Goal: Transaction & Acquisition: Book appointment/travel/reservation

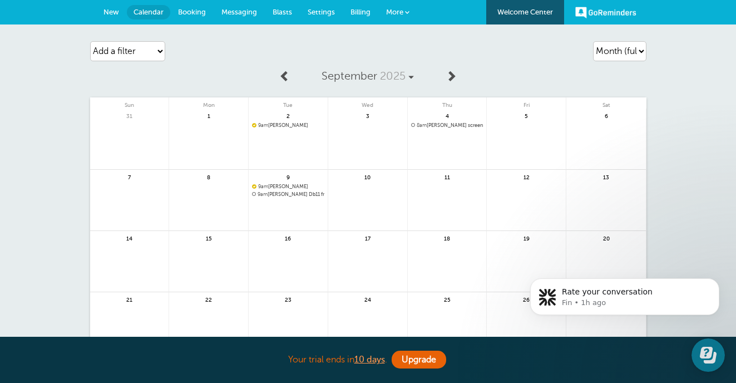
click at [287, 80] on span at bounding box center [284, 75] width 11 height 11
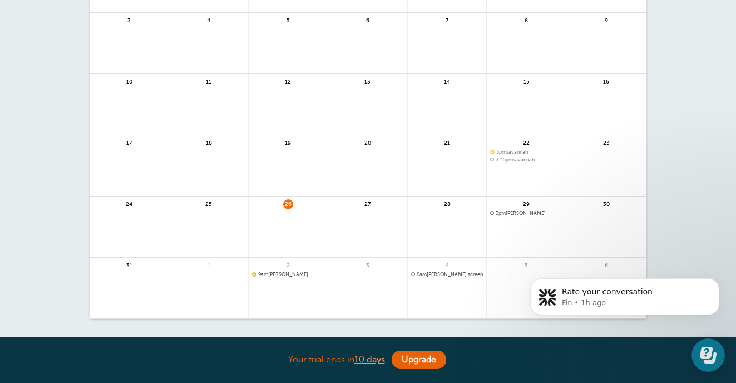
scroll to position [158, 0]
click at [432, 279] on link at bounding box center [447, 302] width 79 height 48
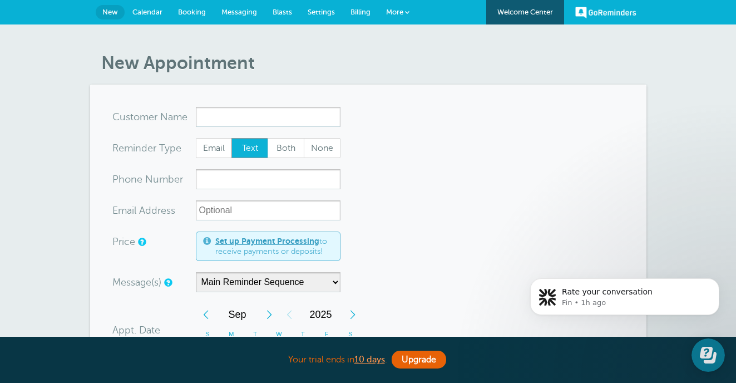
click at [154, 17] on link "Calendar" at bounding box center [148, 12] width 46 height 24
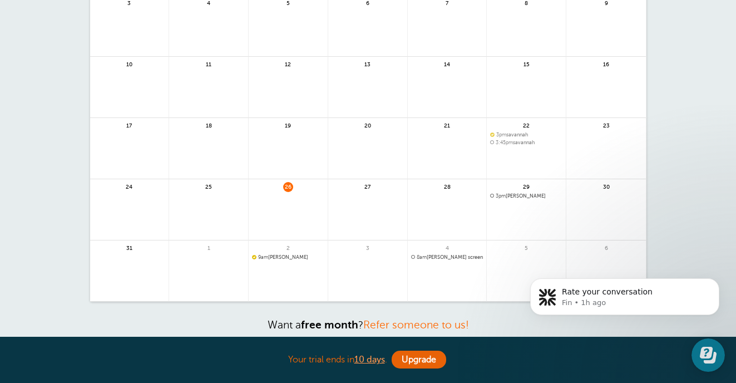
scroll to position [242, 0]
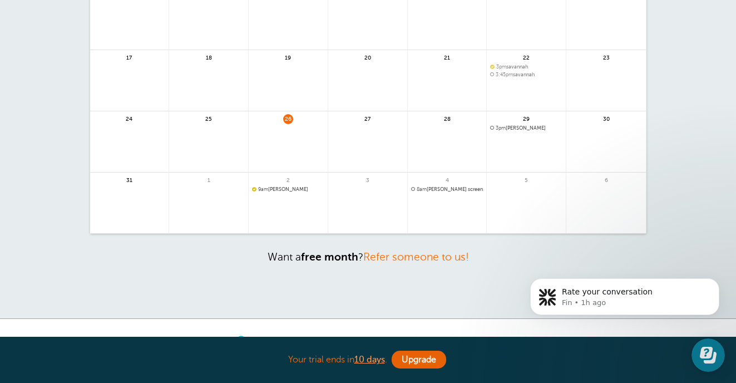
click at [445, 217] on link at bounding box center [447, 218] width 79 height 48
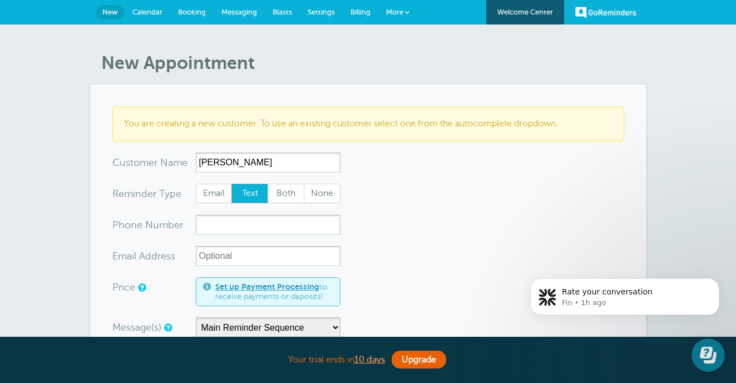
type input "[PERSON_NAME]"
click at [246, 229] on input "xxx-no-autofill" at bounding box center [268, 225] width 145 height 20
type input "6507595158"
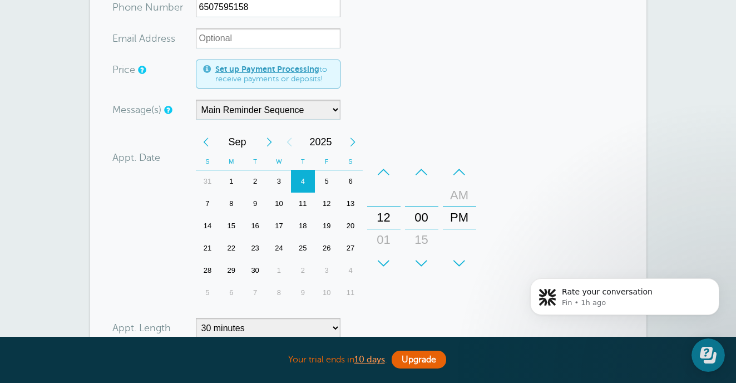
scroll to position [218, 0]
click at [384, 173] on div "–" at bounding box center [383, 171] width 33 height 22
click at [382, 252] on div "+" at bounding box center [383, 262] width 33 height 22
click at [389, 165] on div "–" at bounding box center [383, 171] width 33 height 22
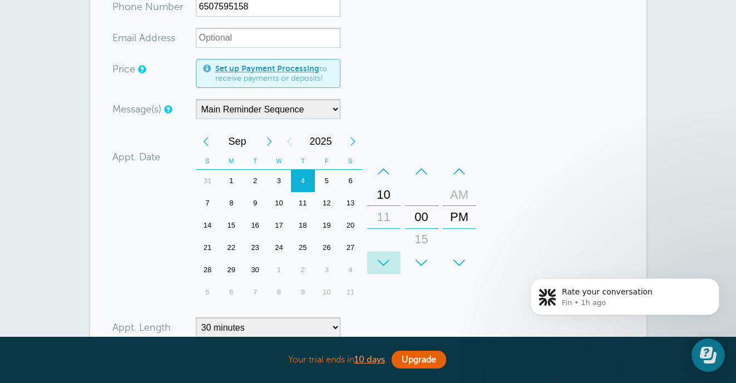
click at [384, 254] on div "+" at bounding box center [383, 262] width 33 height 22
click at [386, 177] on div "–" at bounding box center [383, 171] width 33 height 22
click at [459, 181] on div "–" at bounding box center [459, 171] width 33 height 22
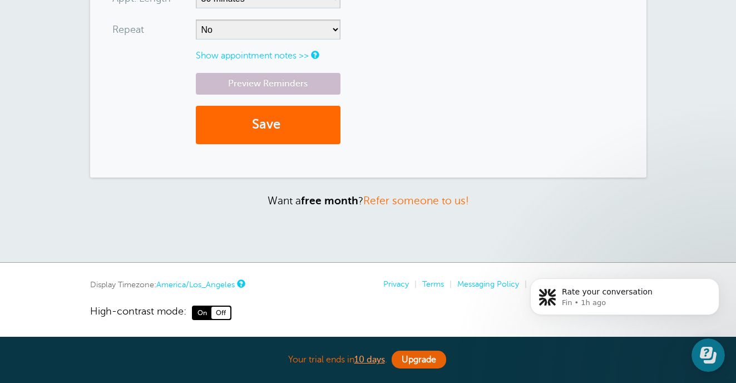
scroll to position [546, 0]
click at [258, 51] on link "Show appointment notes >>" at bounding box center [252, 56] width 113 height 10
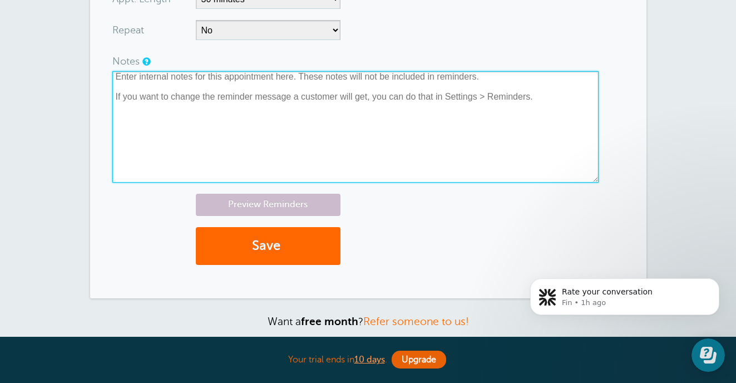
click at [245, 128] on textarea at bounding box center [355, 126] width 486 height 111
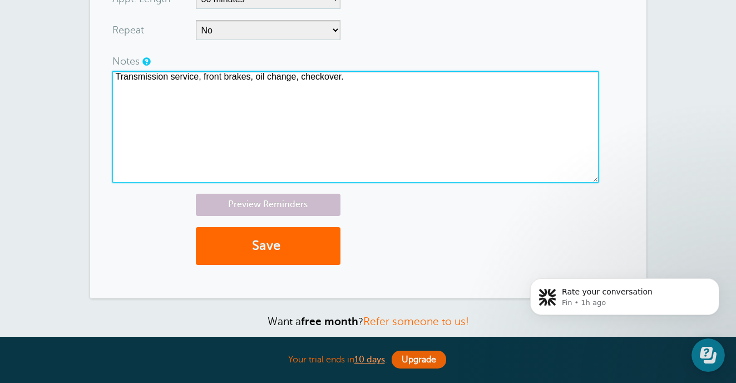
click at [301, 77] on textarea "Transmission service, front brakes, oil change, checkover." at bounding box center [355, 126] width 486 height 111
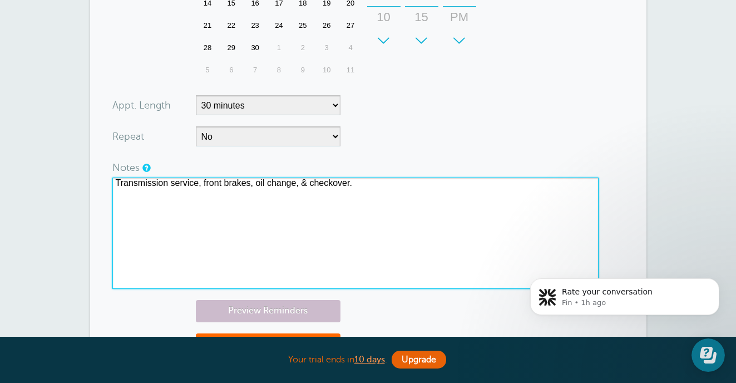
scroll to position [435, 0]
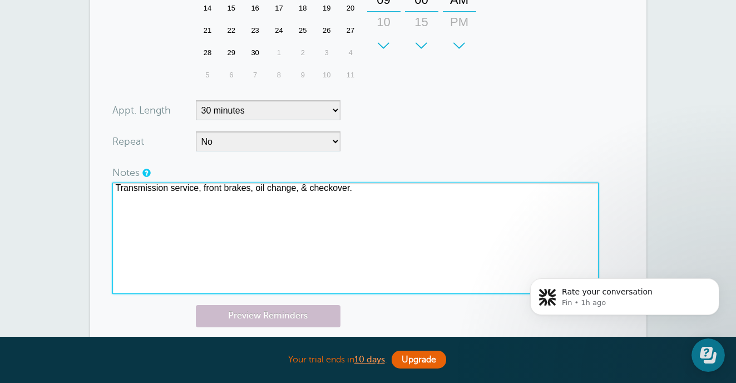
type textarea "Transmission service, front brakes, oil change, & checkover."
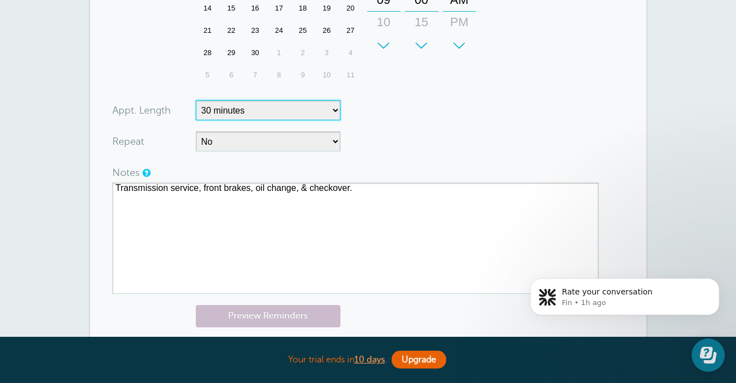
select select
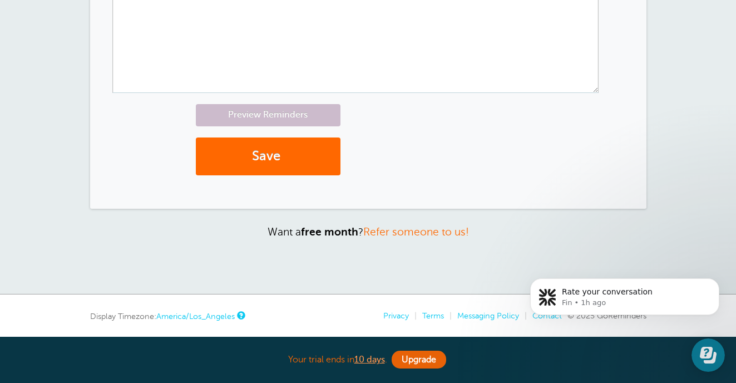
scroll to position [641, 0]
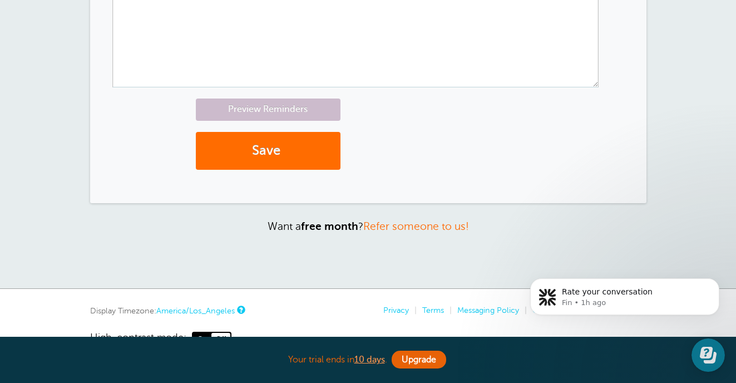
click at [282, 143] on span "submit" at bounding box center [281, 150] width 3 height 15
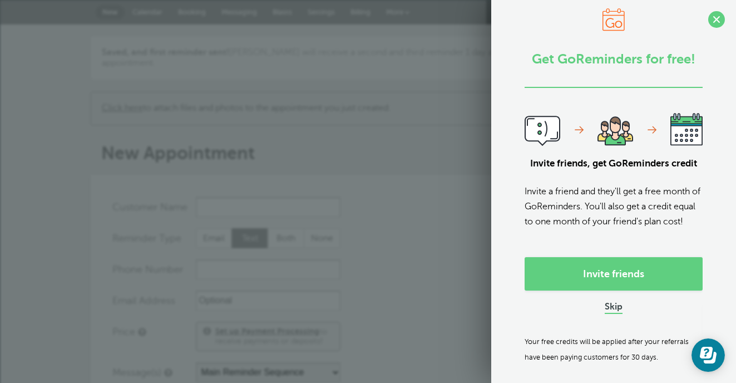
click at [612, 313] on link "Skip" at bounding box center [613, 307] width 18 height 12
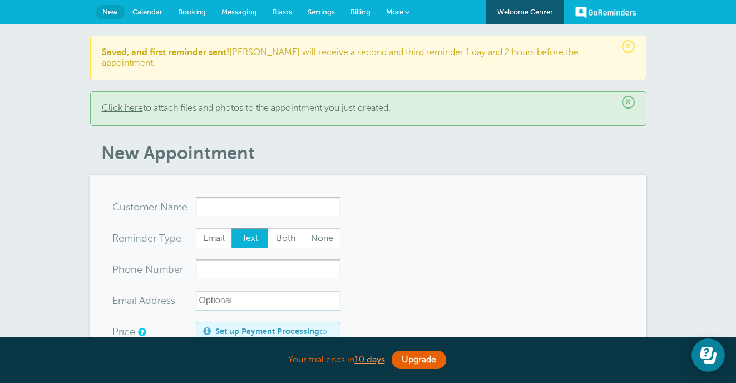
click at [159, 12] on span "Calendar" at bounding box center [147, 12] width 30 height 8
